Goal: Information Seeking & Learning: Learn about a topic

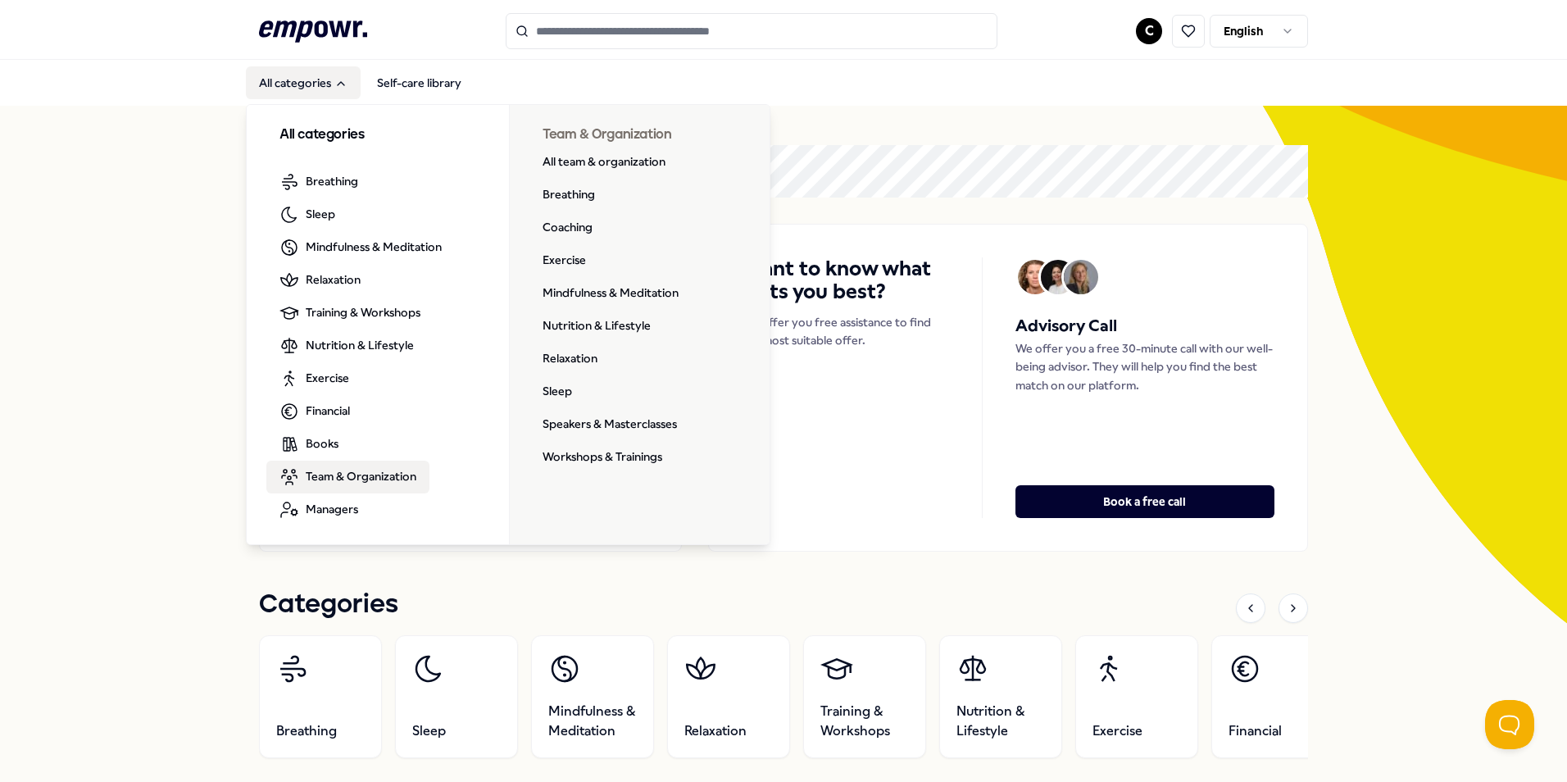
click at [388, 478] on span "Team & Organization" at bounding box center [361, 476] width 111 height 18
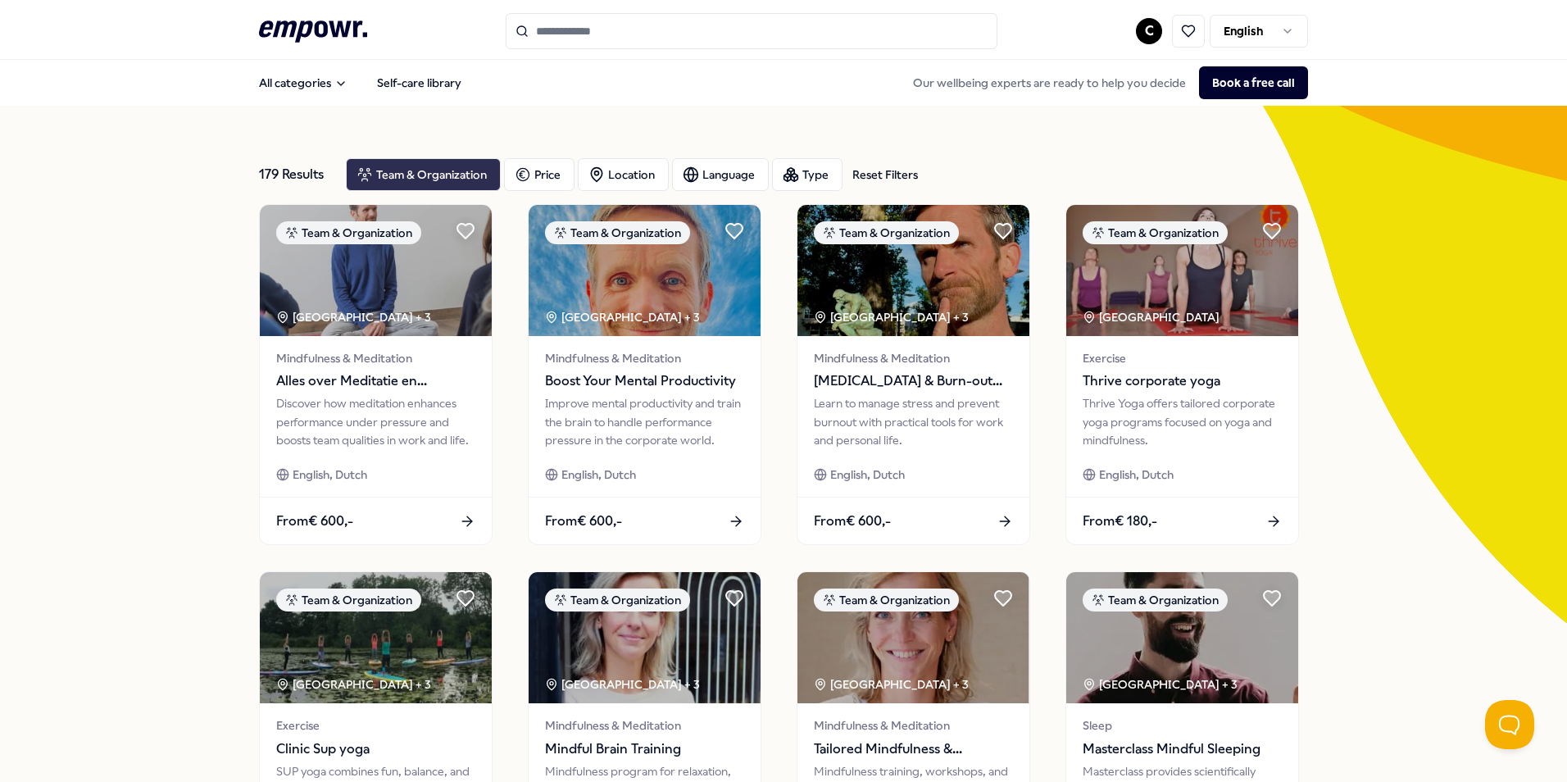
click at [473, 177] on div "Team & Organization" at bounding box center [423, 174] width 155 height 33
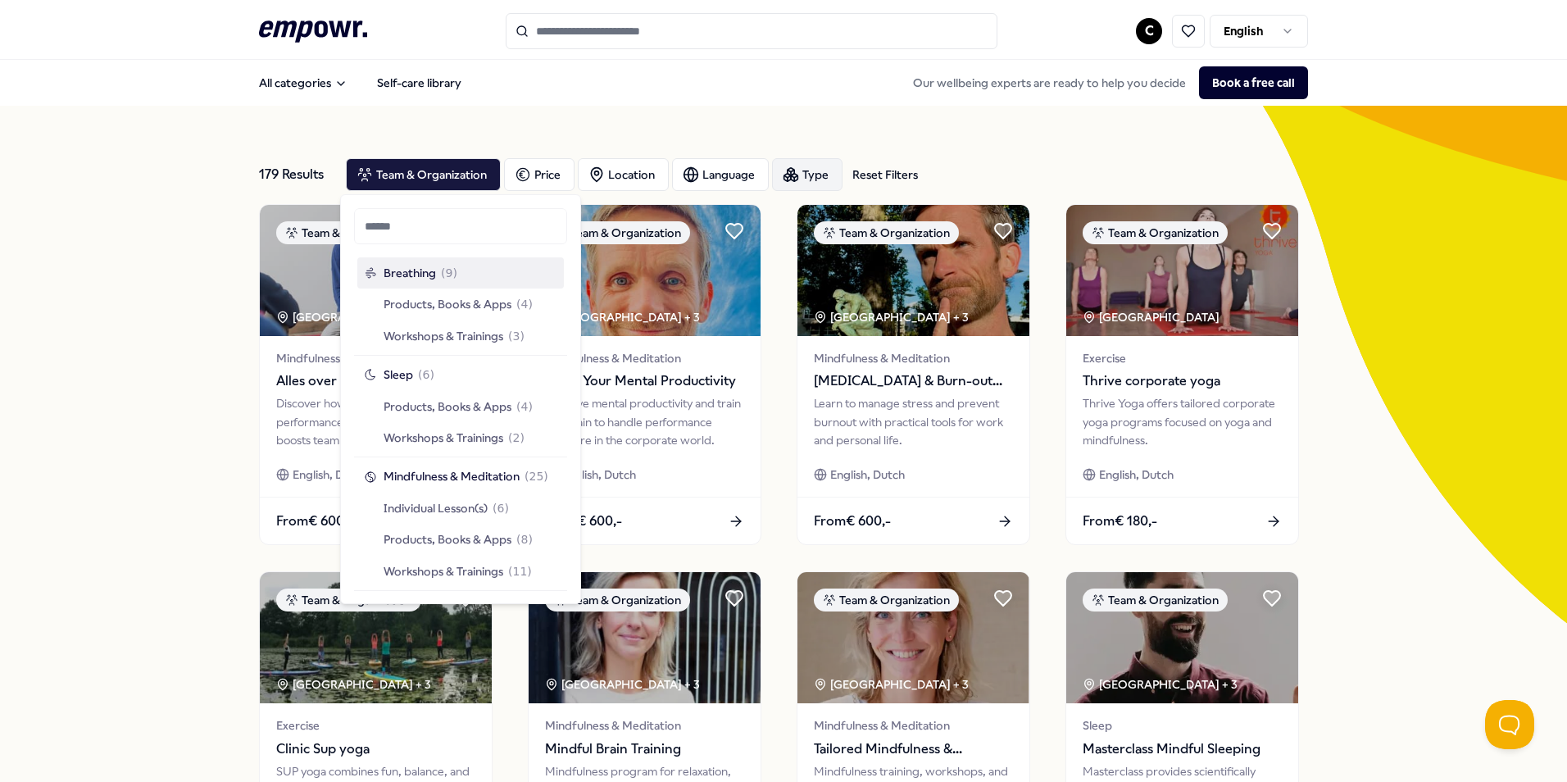
click at [794, 175] on div "Type" at bounding box center [807, 174] width 71 height 33
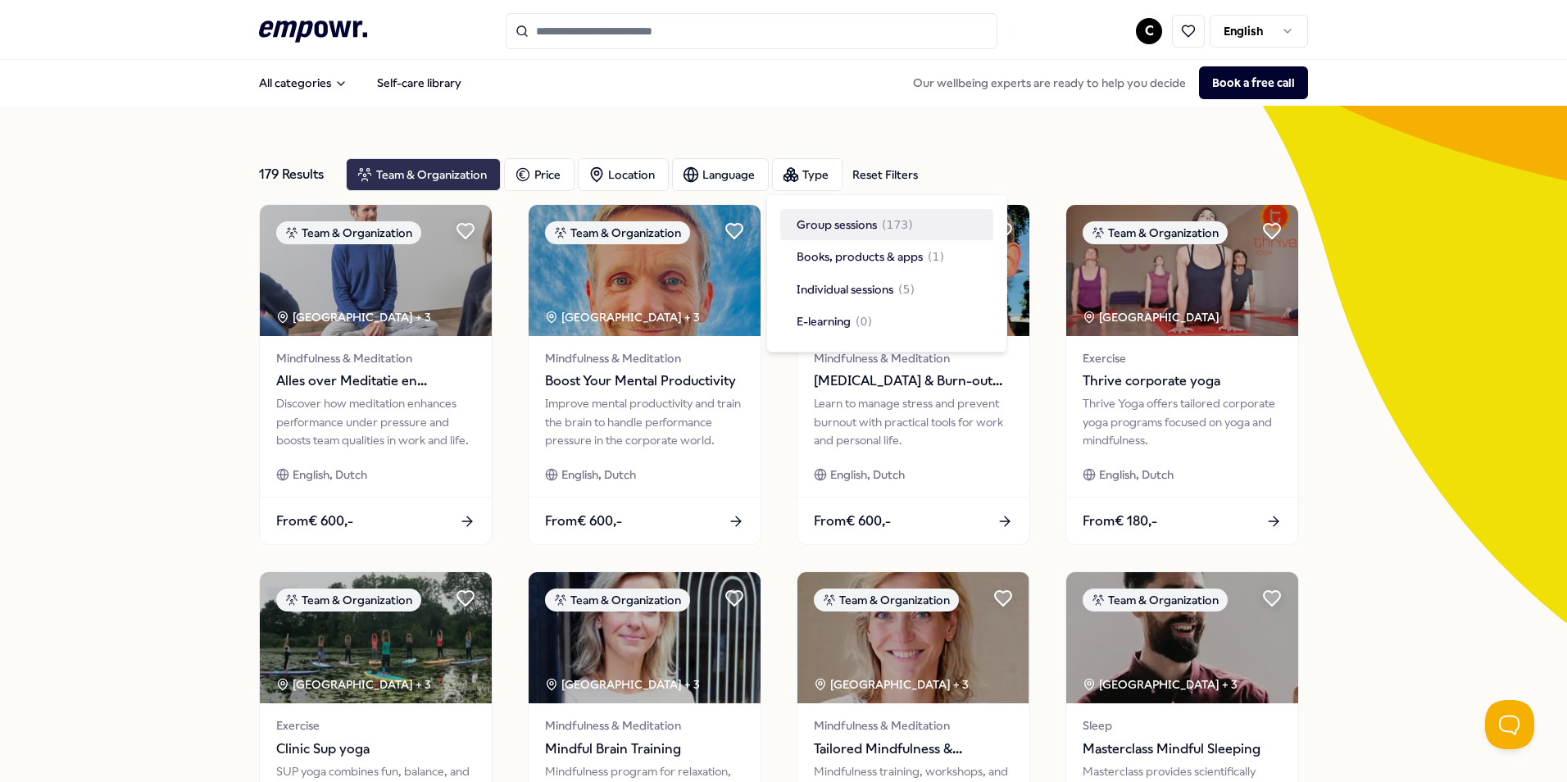
click at [465, 171] on div "Team & Organization" at bounding box center [423, 174] width 155 height 33
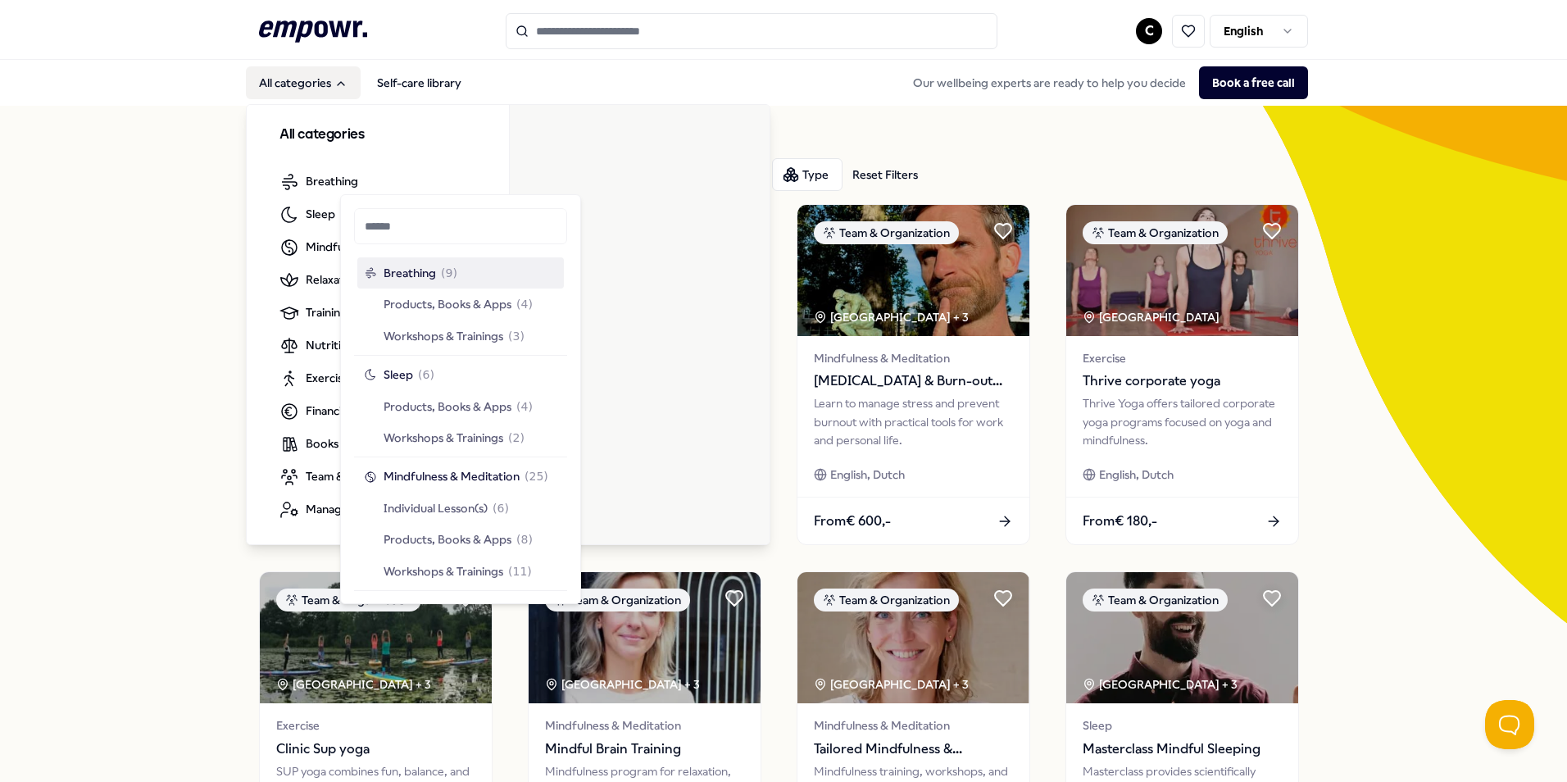
click at [308, 79] on button "All categories" at bounding box center [303, 82] width 115 height 33
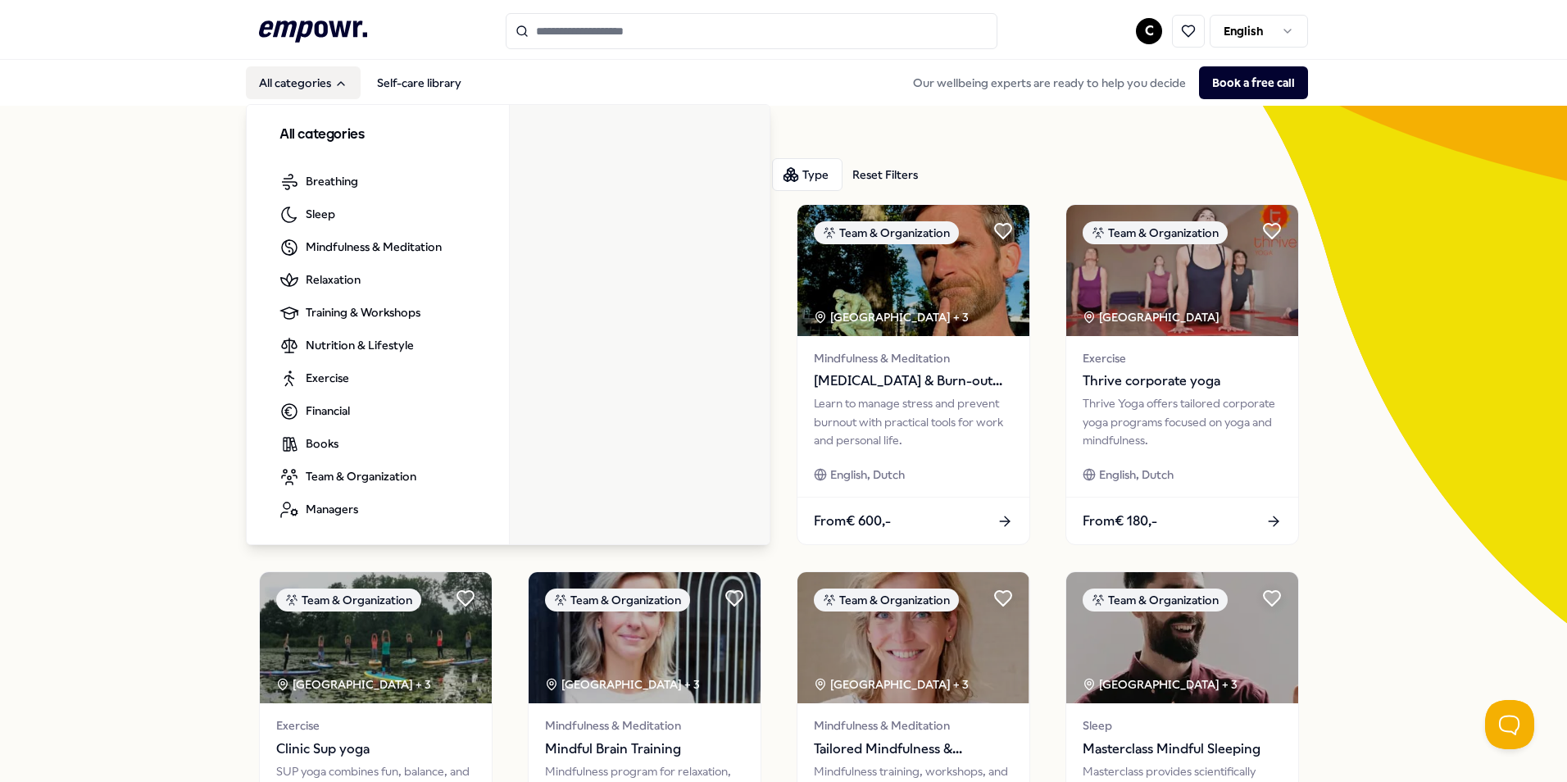
click at [289, 72] on button "All categories" at bounding box center [303, 82] width 115 height 33
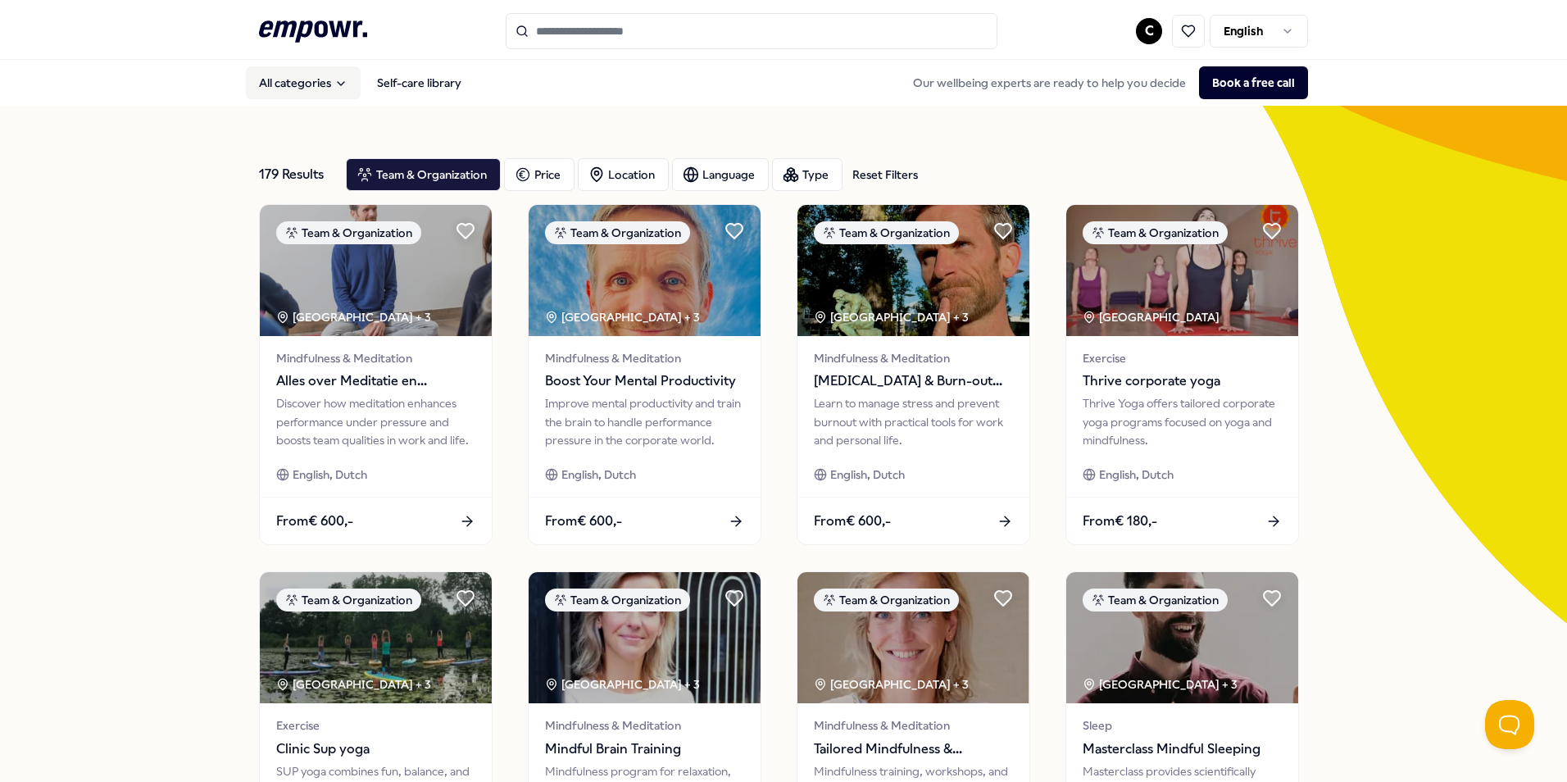
click at [284, 82] on button "All categories" at bounding box center [303, 82] width 115 height 33
click at [340, 80] on icon "Main" at bounding box center [340, 83] width 13 height 13
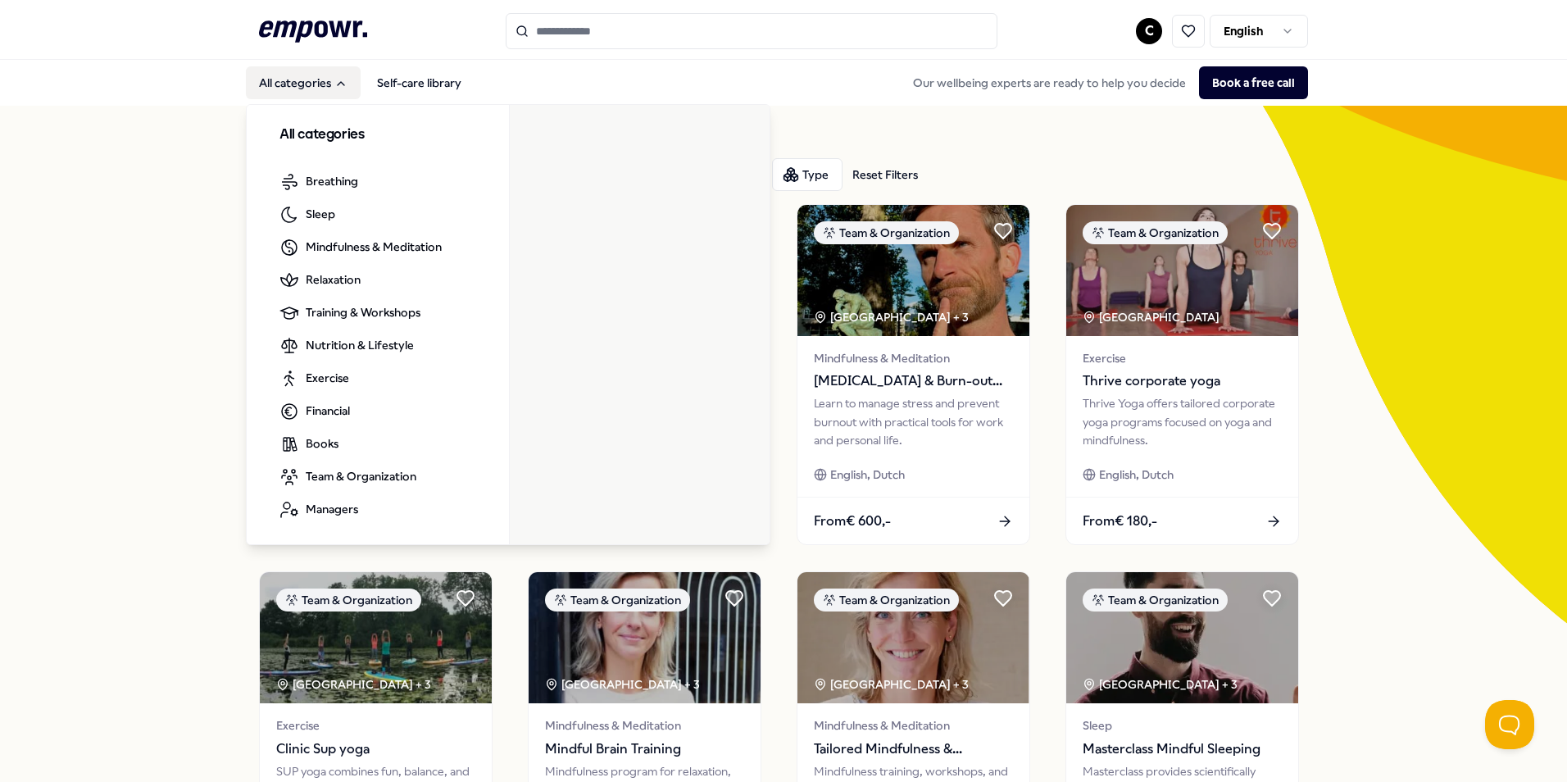
click at [316, 137] on h3 "All categories" at bounding box center [378, 135] width 197 height 21
click at [208, 119] on div "179 Results Reset Filters Team & Organization Price Location Language Type Rese…" at bounding box center [783, 746] width 1567 height 1280
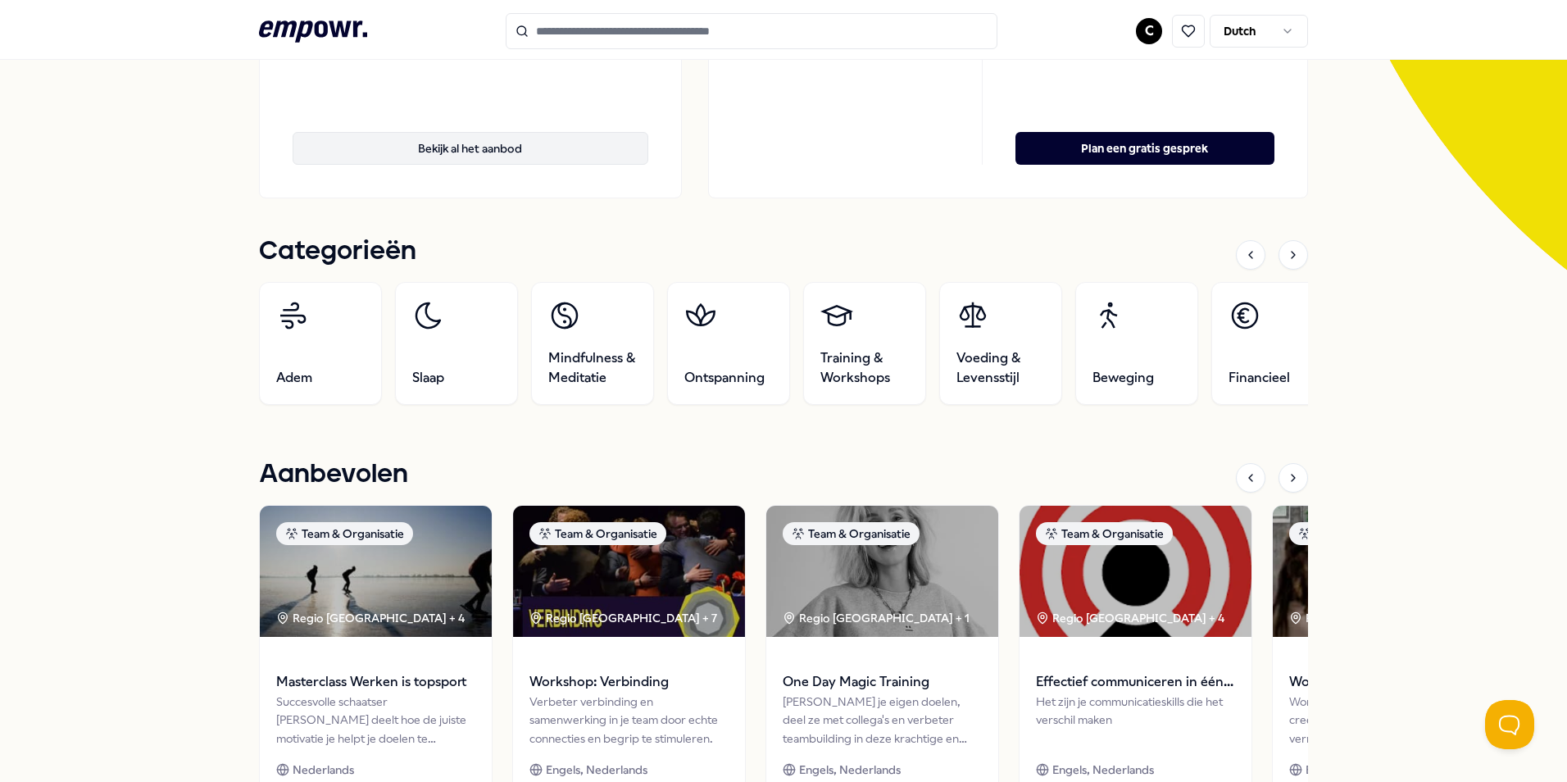
scroll to position [410, 0]
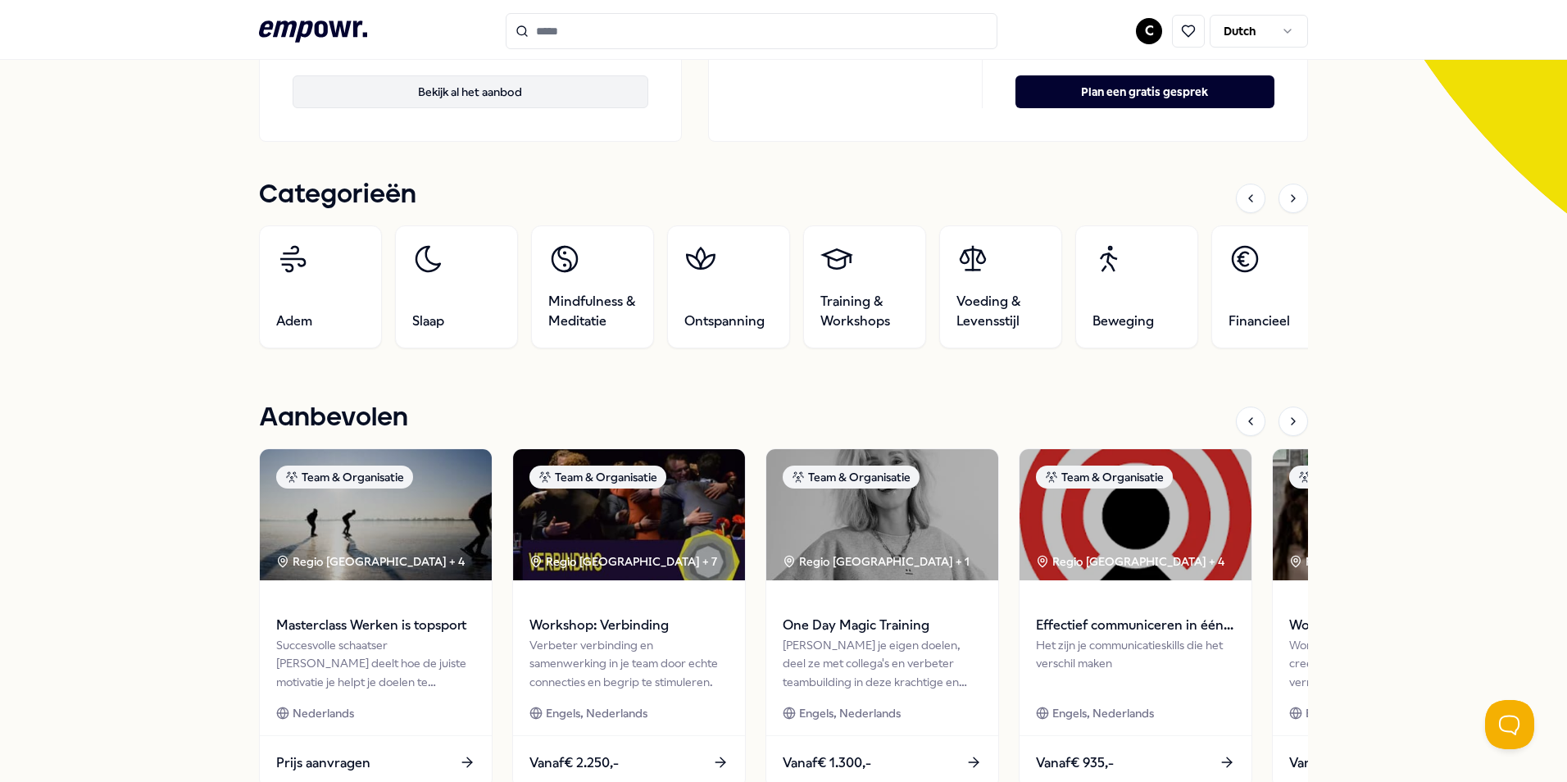
click at [489, 99] on button "Bekijk al het aanbod" at bounding box center [471, 91] width 356 height 33
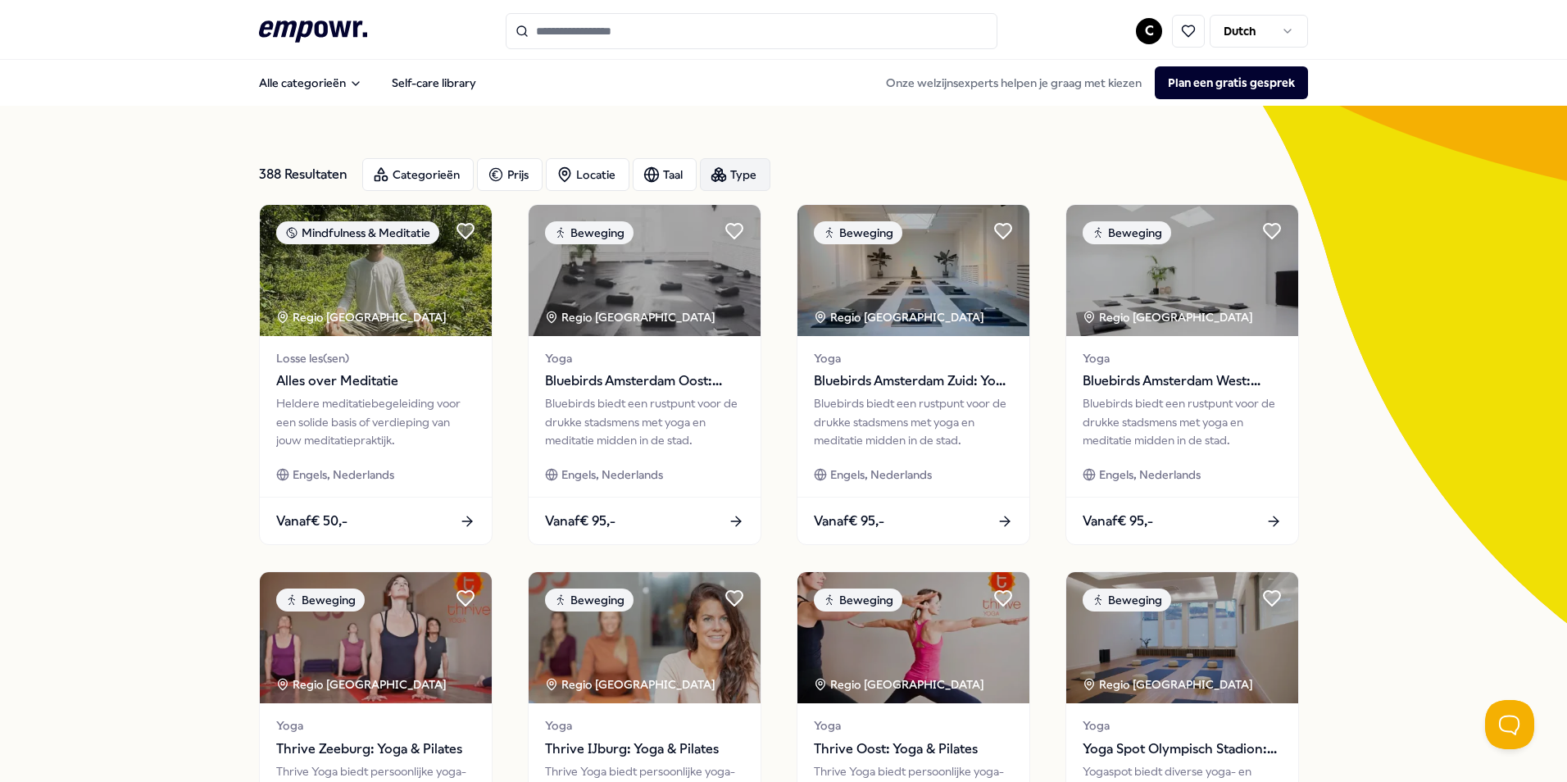
click at [734, 182] on div "Type" at bounding box center [735, 174] width 71 height 33
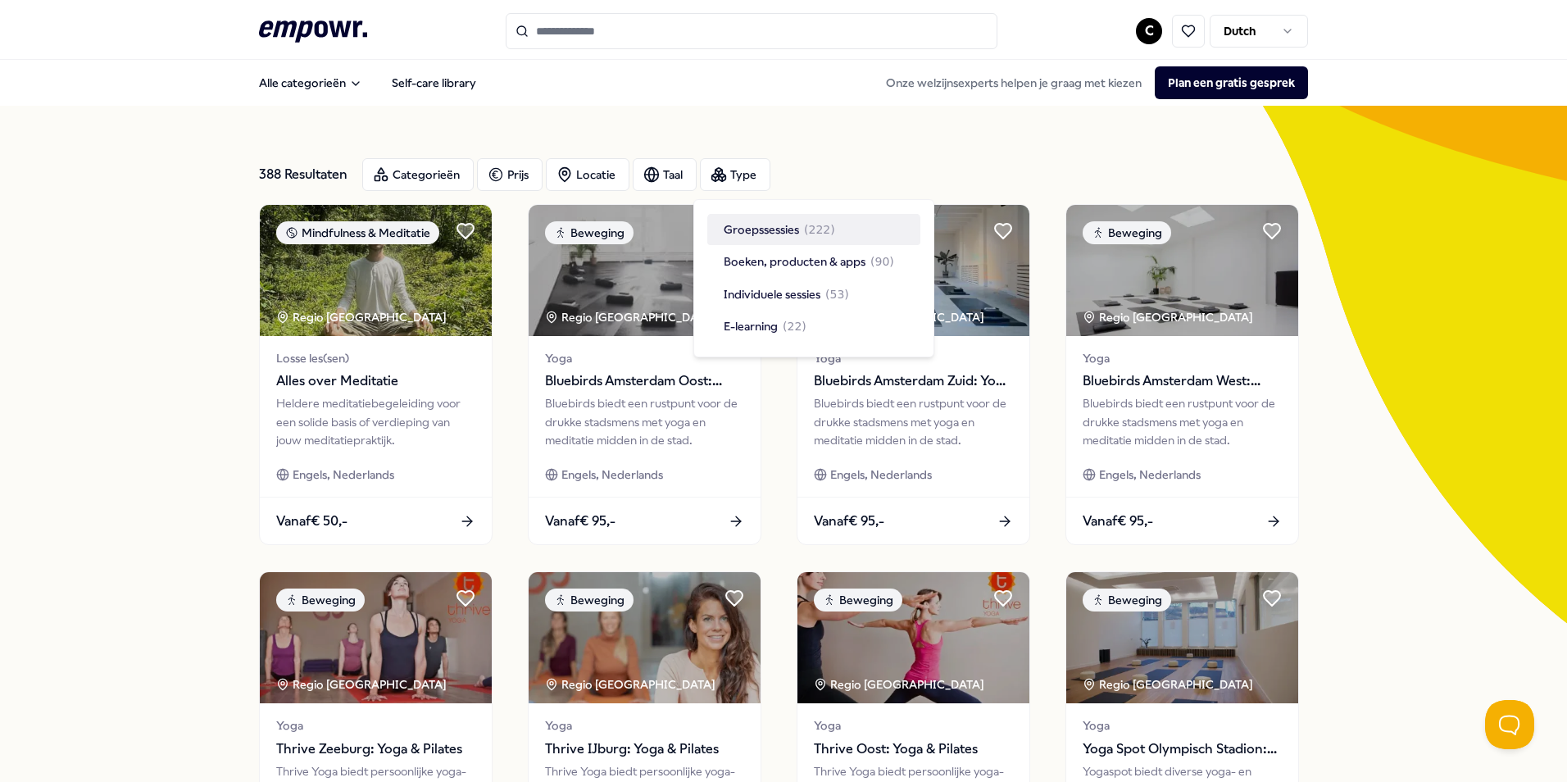
scroll to position [82, 0]
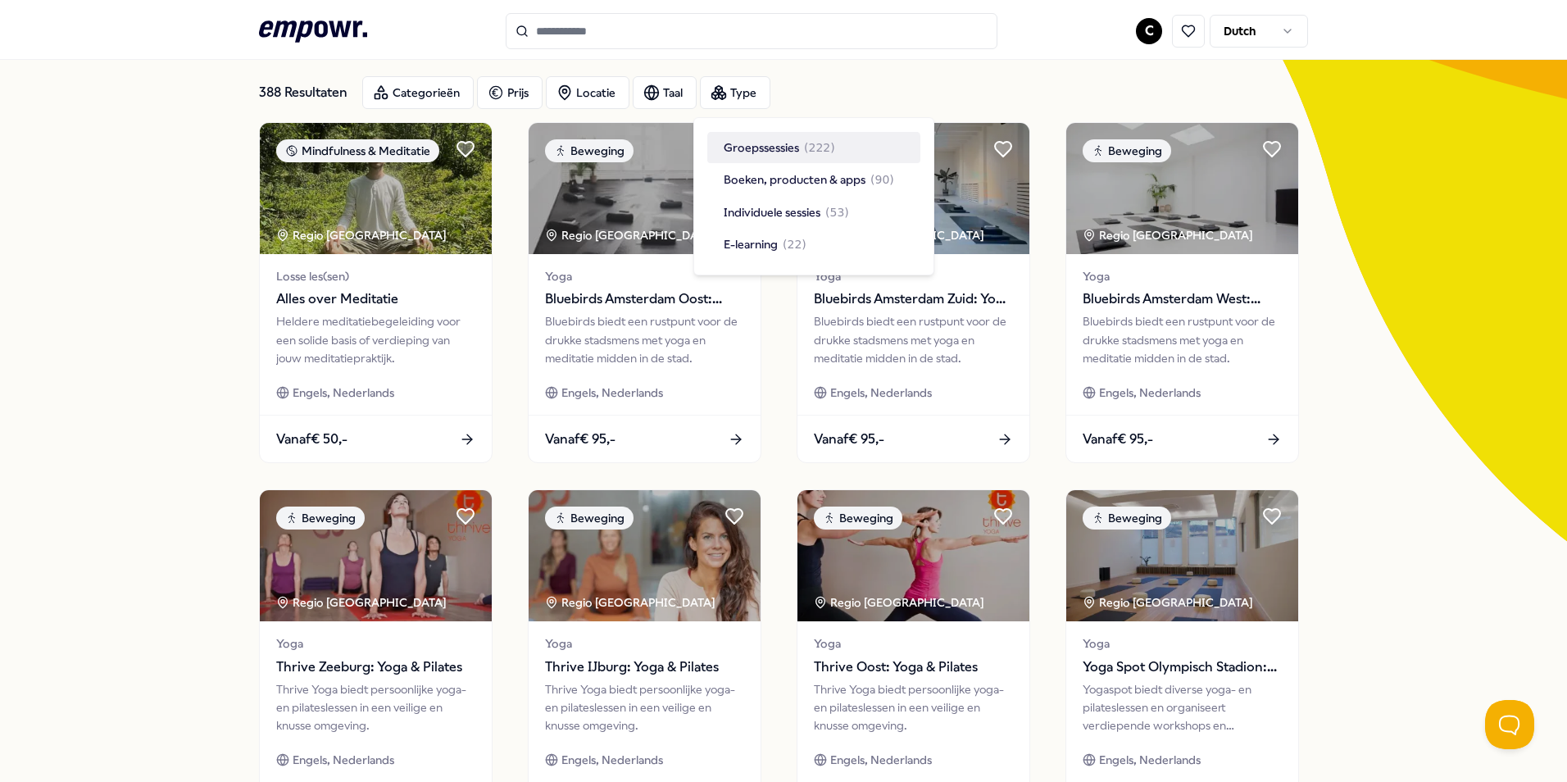
click at [789, 143] on span "Groepssessies" at bounding box center [761, 148] width 75 height 18
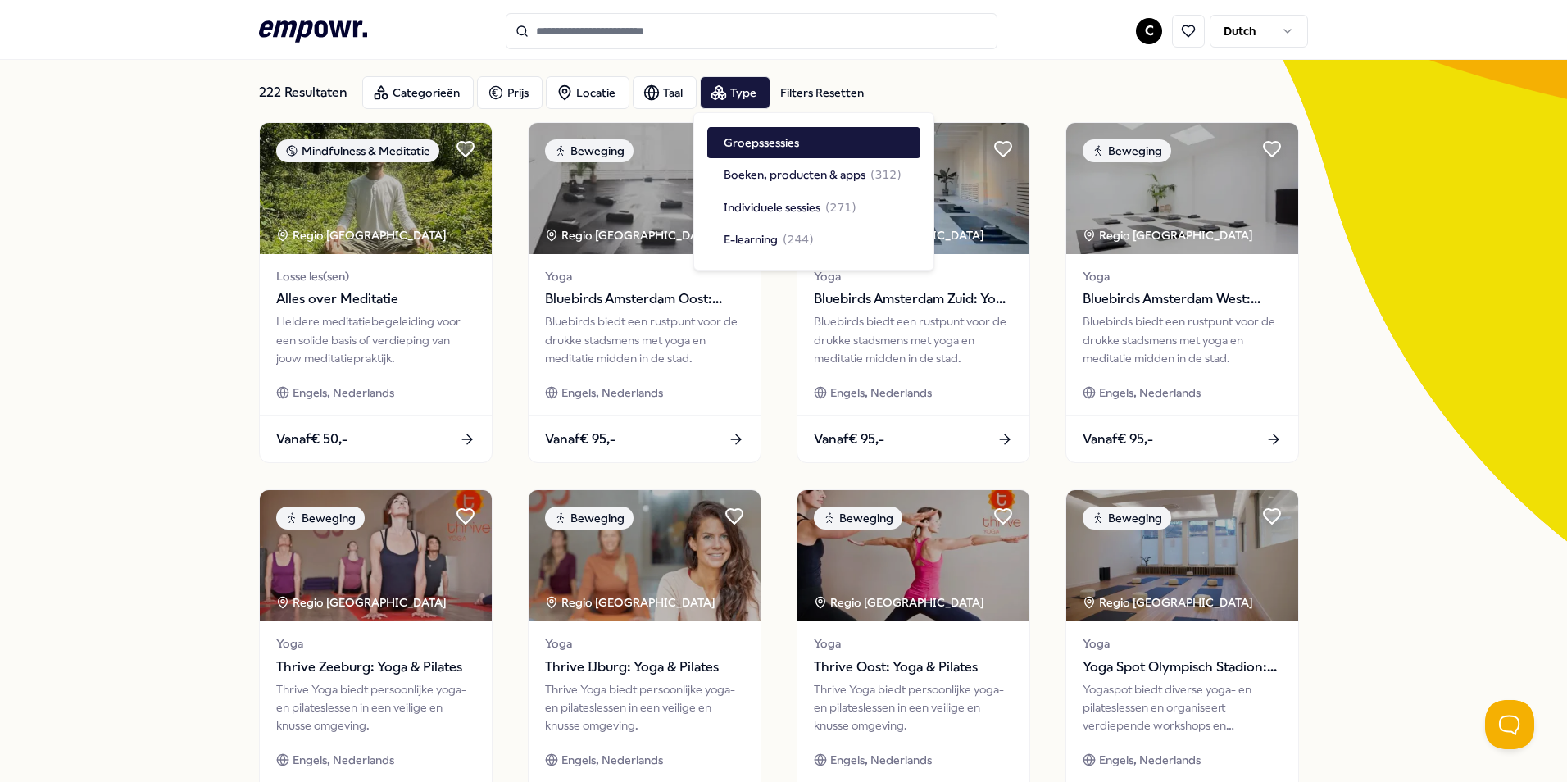
click at [939, 89] on div "Categorieën Prijs Locatie Taal Type Filters Resetten" at bounding box center [835, 92] width 946 height 33
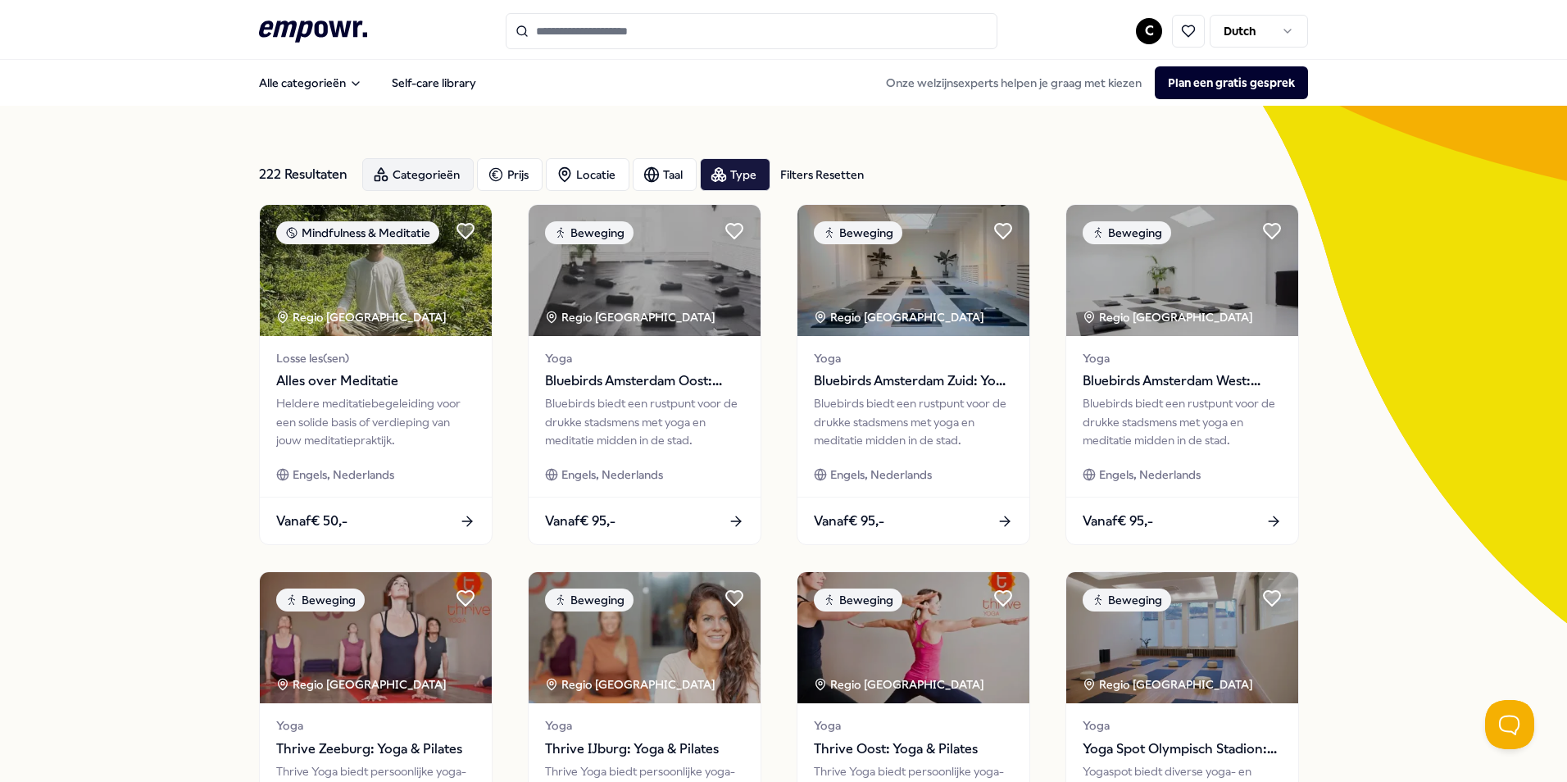
click at [439, 168] on div "Categorieën" at bounding box center [417, 174] width 111 height 33
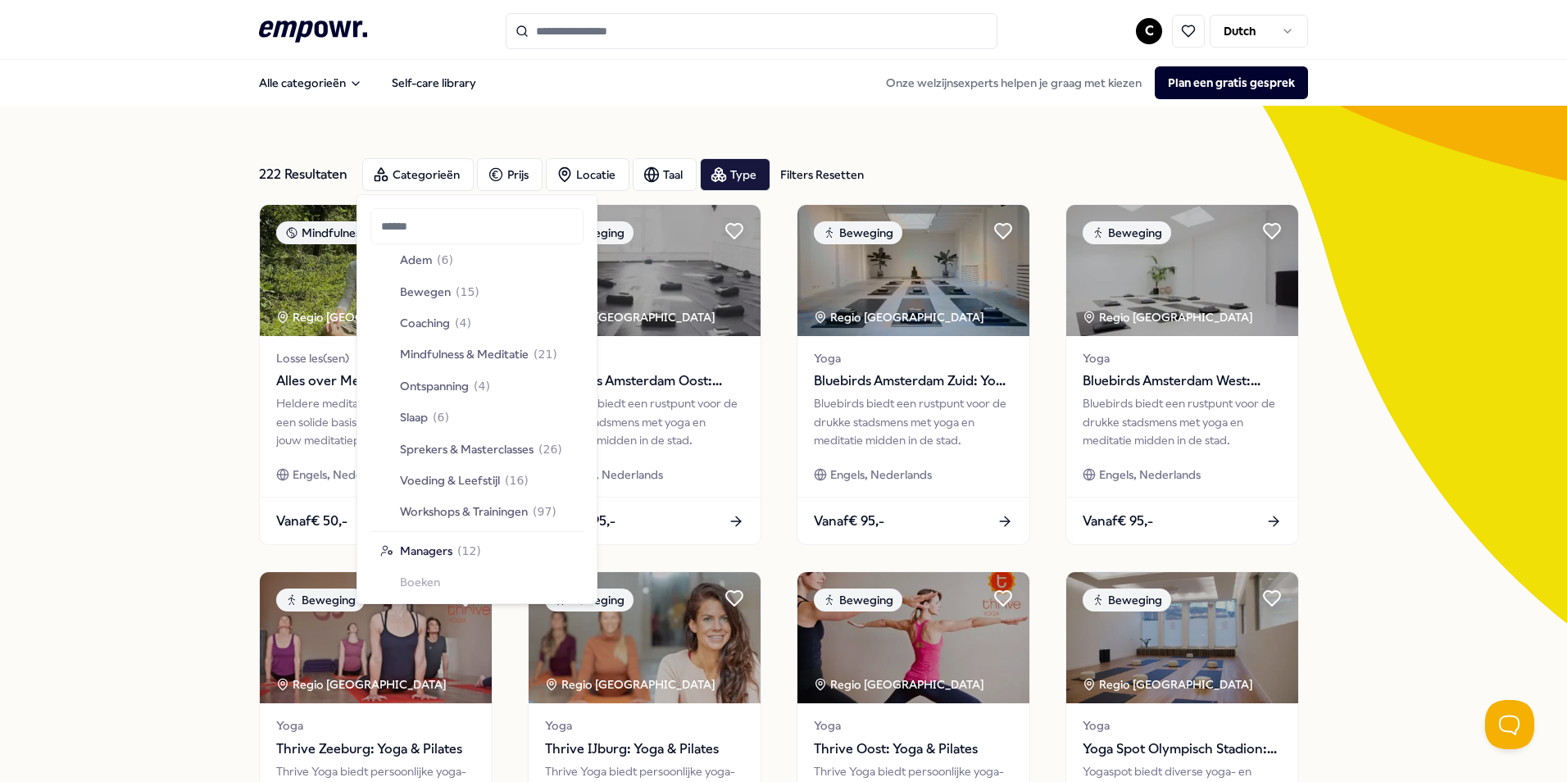
scroll to position [1785, 0]
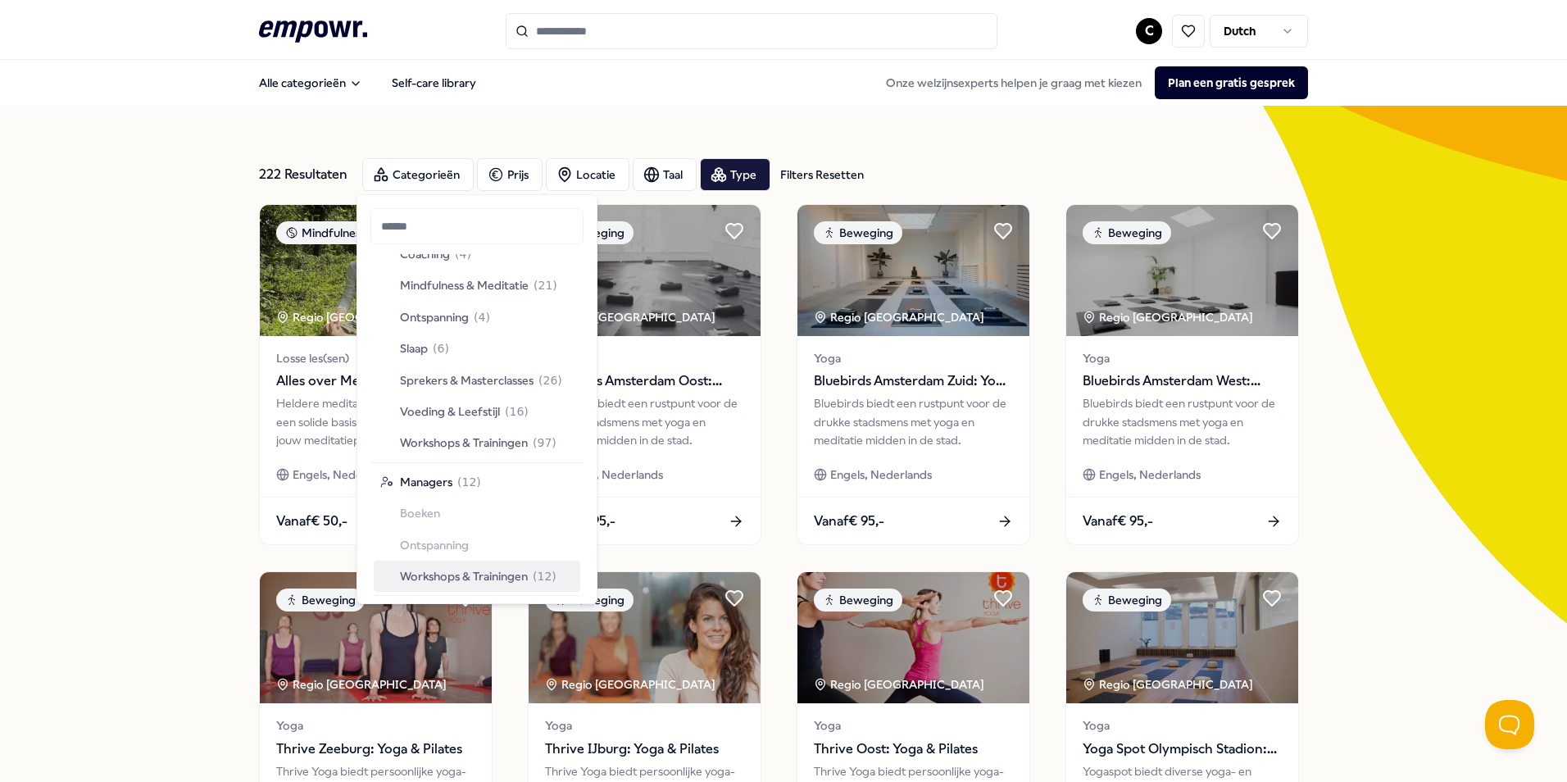
click at [453, 582] on span "Workshops & Trainingen" at bounding box center [464, 576] width 128 height 18
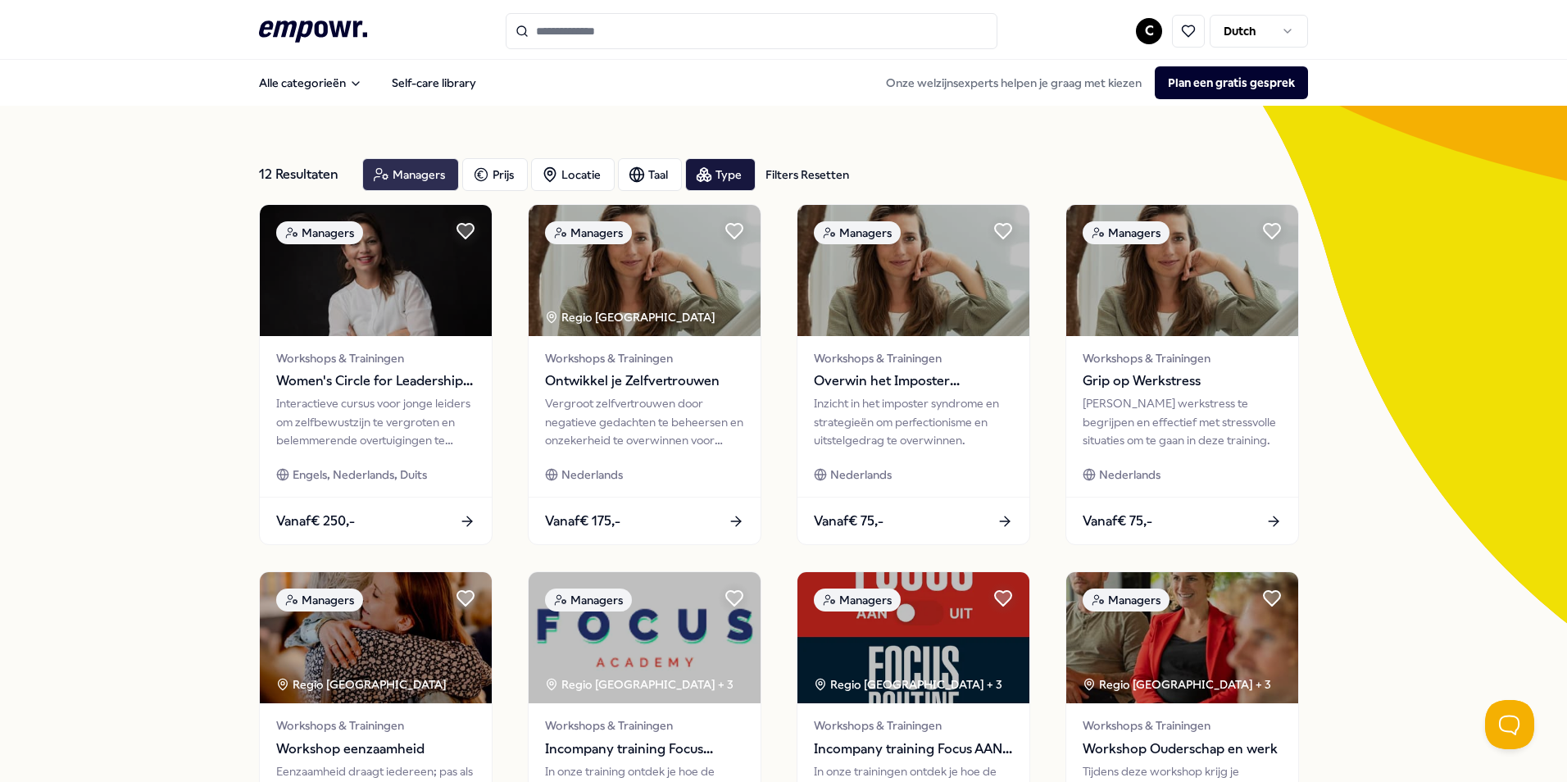
click at [418, 171] on div "Managers" at bounding box center [410, 174] width 97 height 33
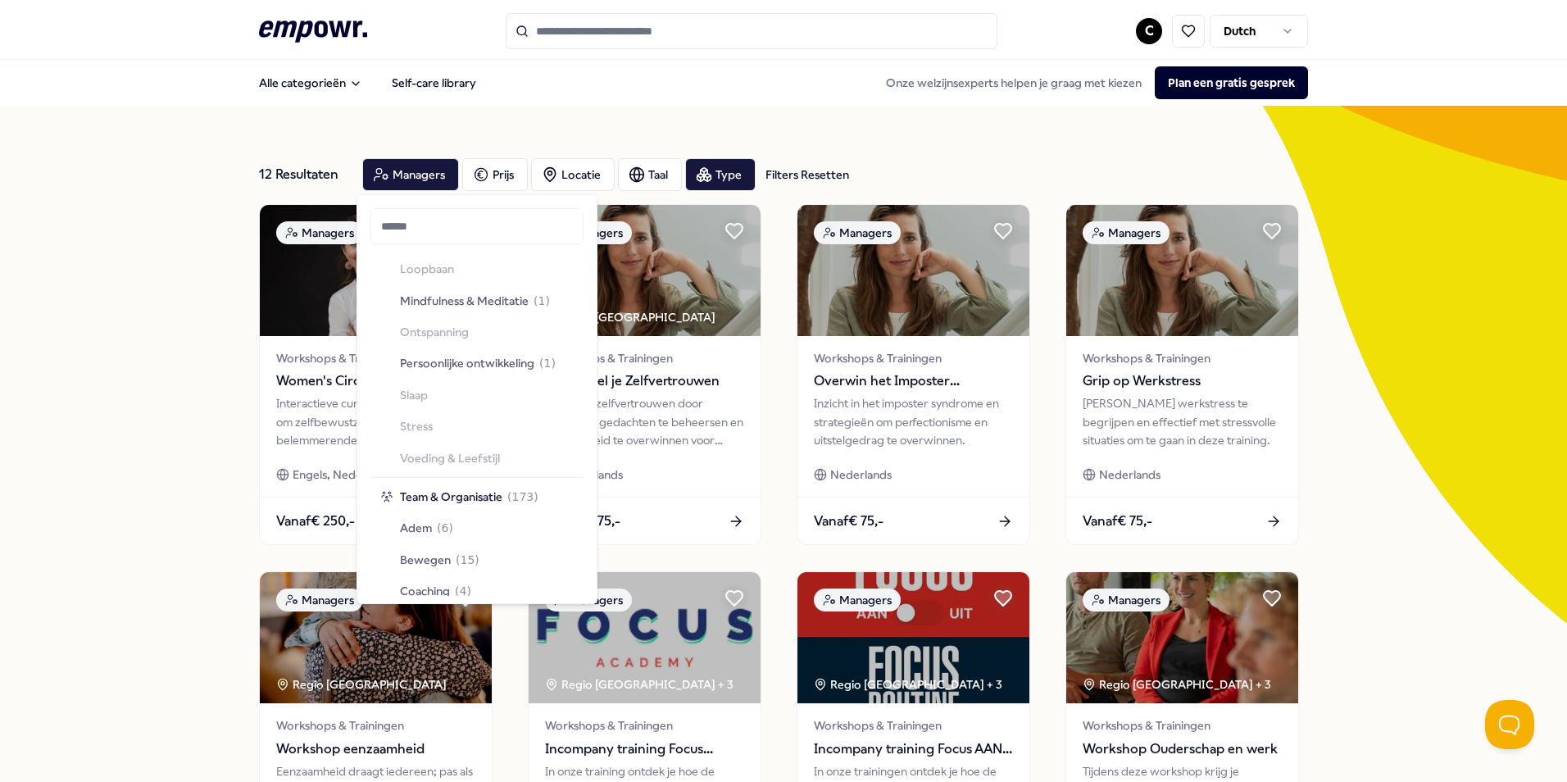
scroll to position [1476, 0]
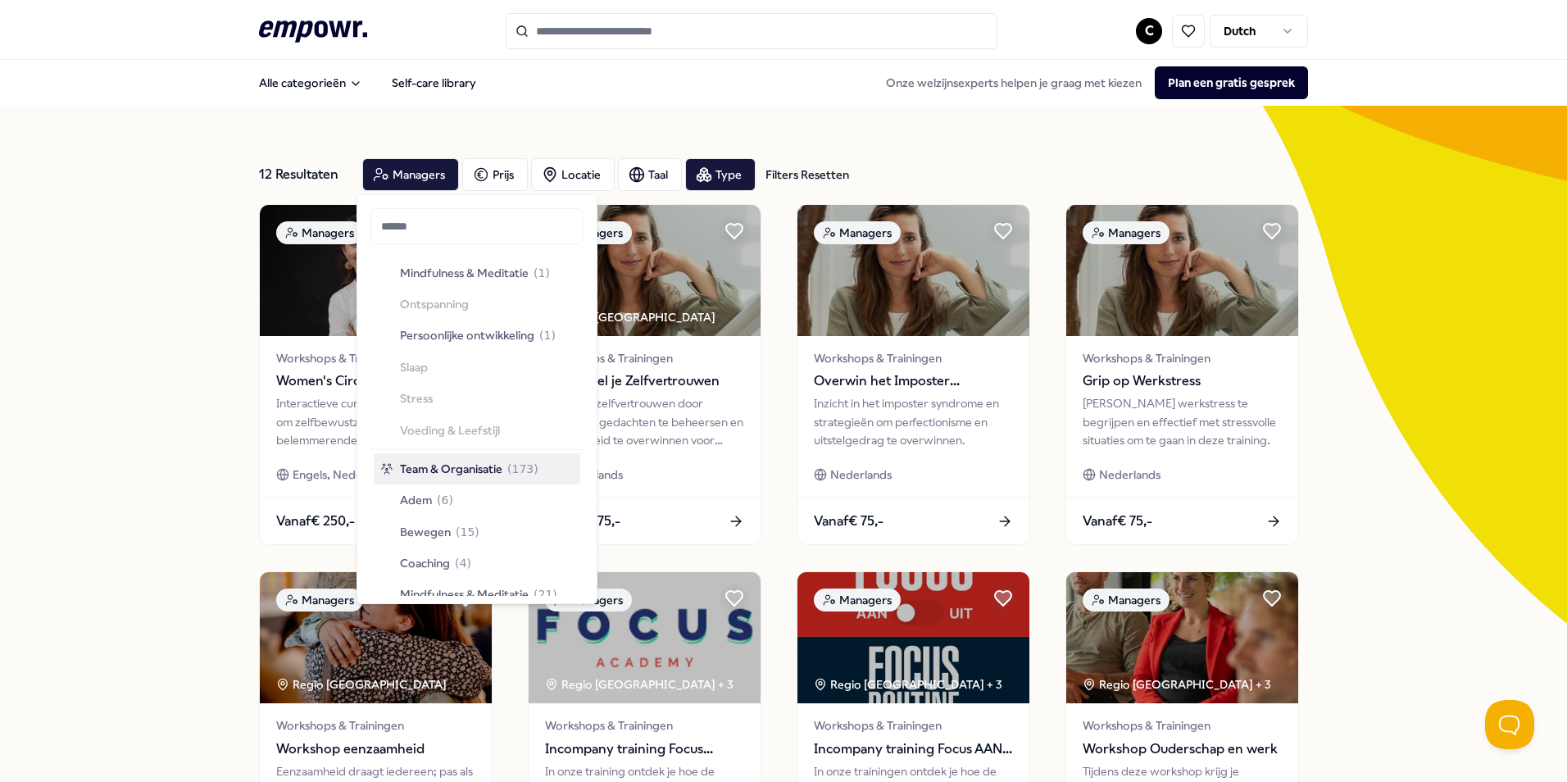
click at [458, 462] on span "Team & Organisatie" at bounding box center [451, 469] width 102 height 18
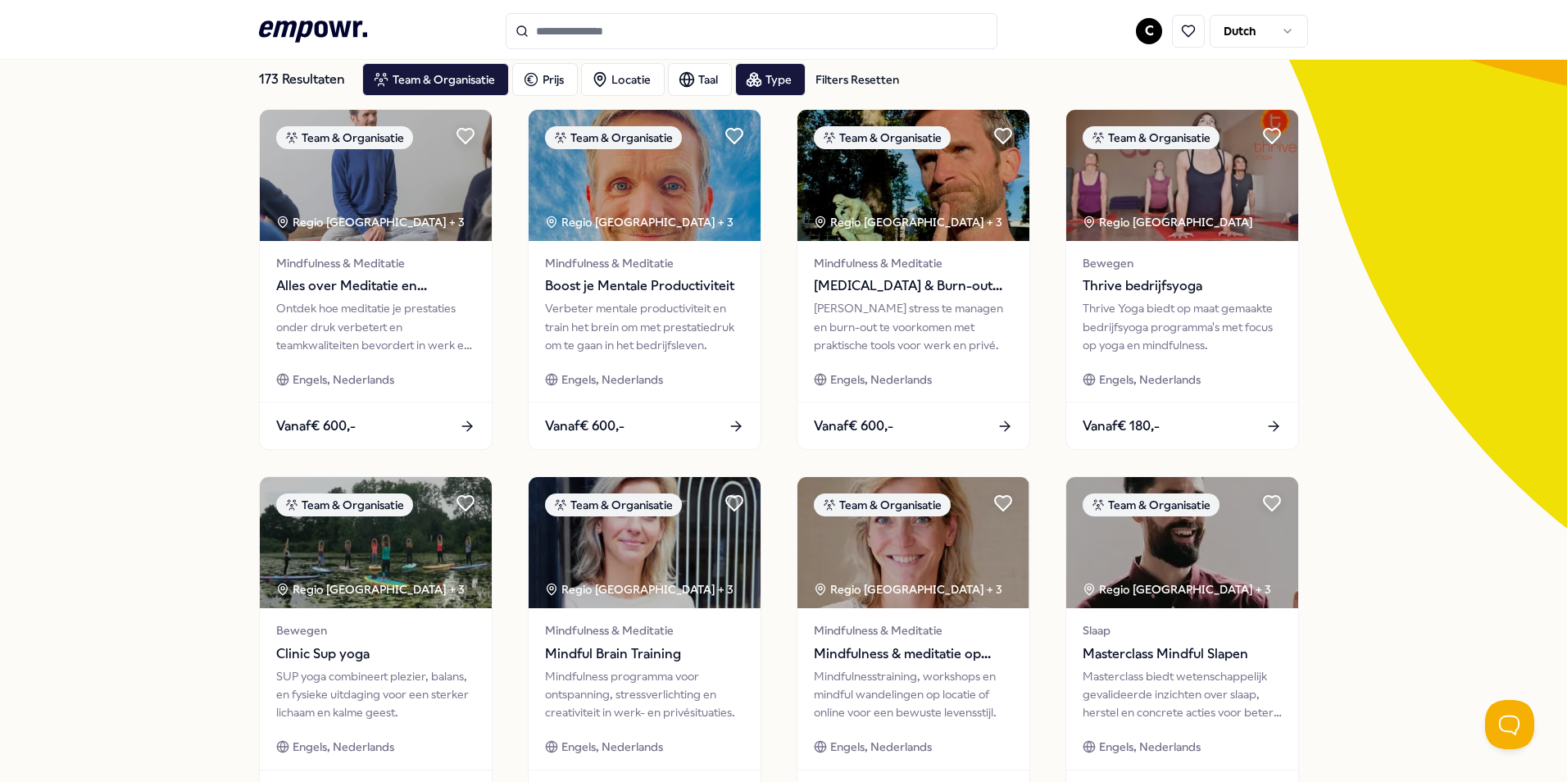
scroll to position [82, 0]
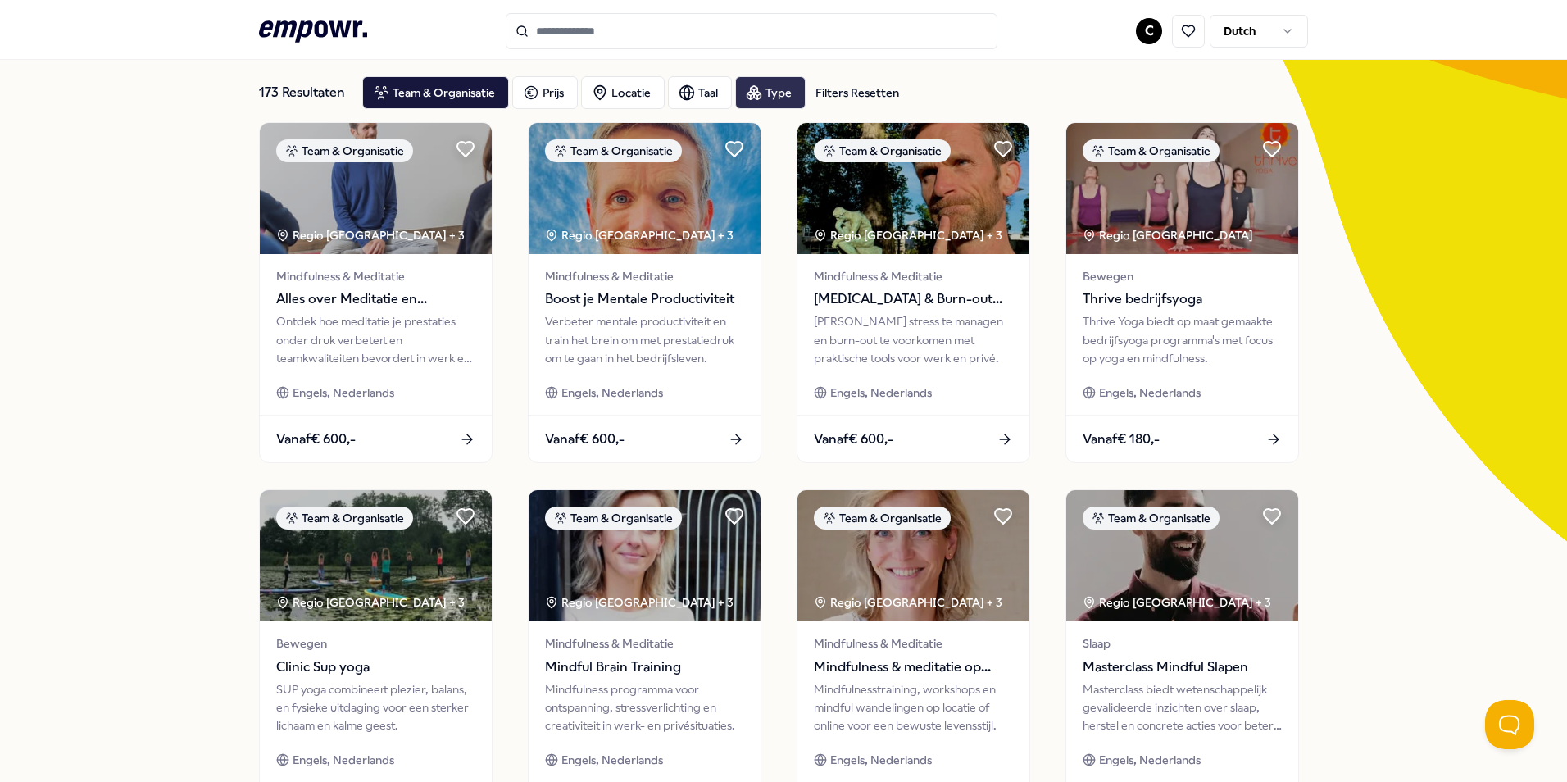
click at [762, 93] on div "Type" at bounding box center [770, 92] width 71 height 33
